Goal: Navigation & Orientation: Understand site structure

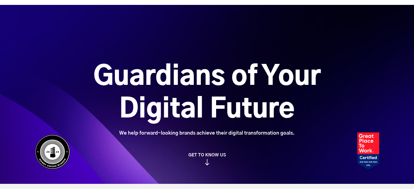
scroll to position [109, 0]
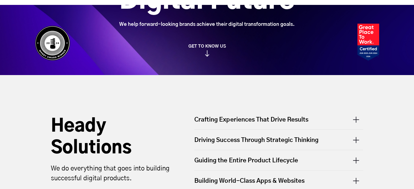
drag, startPoint x: 413, startPoint y: 33, endPoint x: 413, endPoint y: 45, distance: 11.2
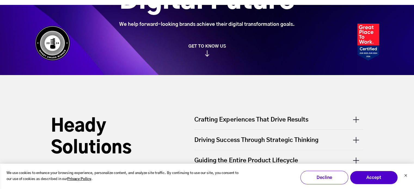
scroll to position [2556, 0]
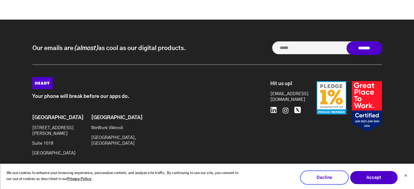
drag, startPoint x: 329, startPoint y: 176, endPoint x: 332, endPoint y: 175, distance: 3.3
click at [329, 176] on button "Decline" at bounding box center [324, 178] width 48 height 14
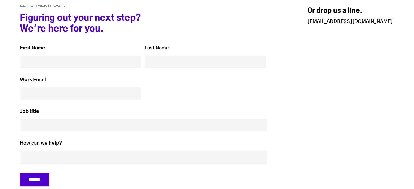
scroll to position [2556, 0]
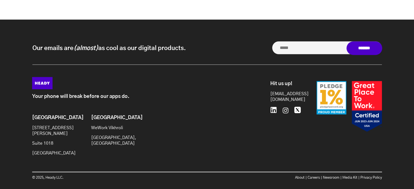
click at [277, 107] on icon at bounding box center [273, 110] width 7 height 7
